Goal: Task Accomplishment & Management: Use online tool/utility

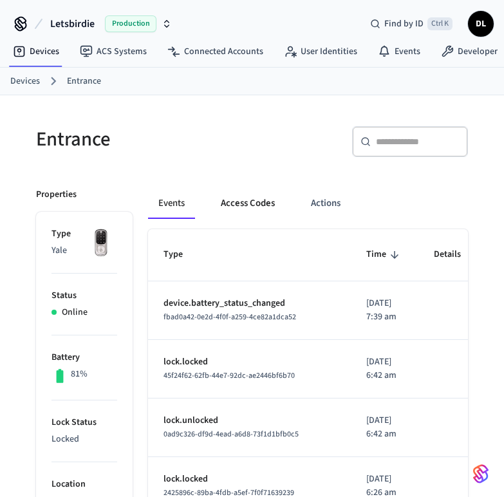
click at [258, 203] on button "Access Codes" at bounding box center [247, 203] width 75 height 31
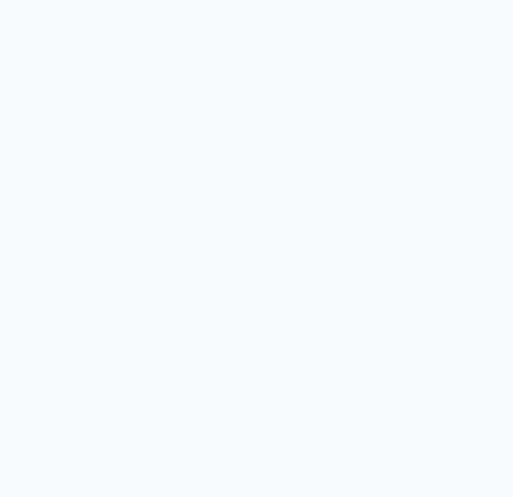
click at [264, 0] on html at bounding box center [256, 0] width 513 height 0
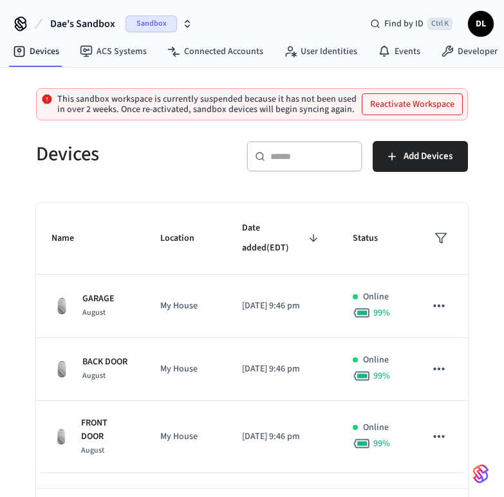
click at [145, 24] on span "Sandbox" at bounding box center [150, 23] width 51 height 17
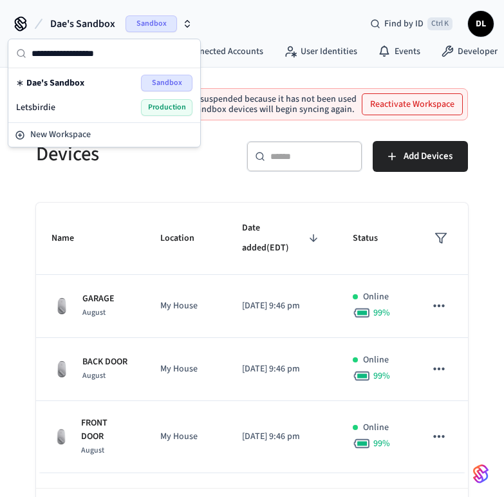
click at [153, 103] on span "Production" at bounding box center [166, 107] width 51 height 17
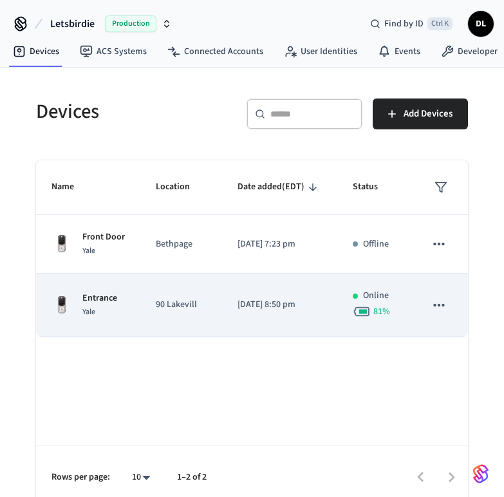
click at [116, 298] on p "Entrance" at bounding box center [99, 298] width 35 height 14
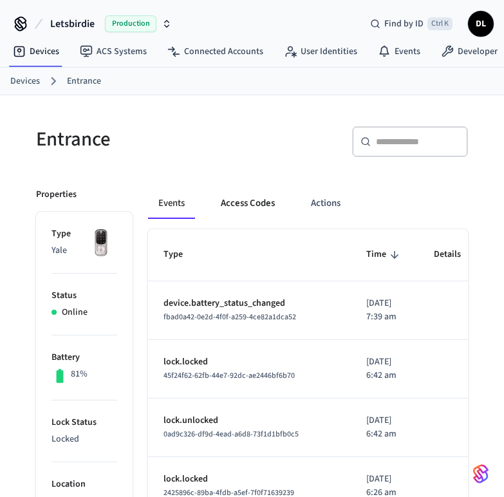
click at [249, 198] on button "Access Codes" at bounding box center [247, 203] width 75 height 31
